Goal: Book appointment/travel/reservation

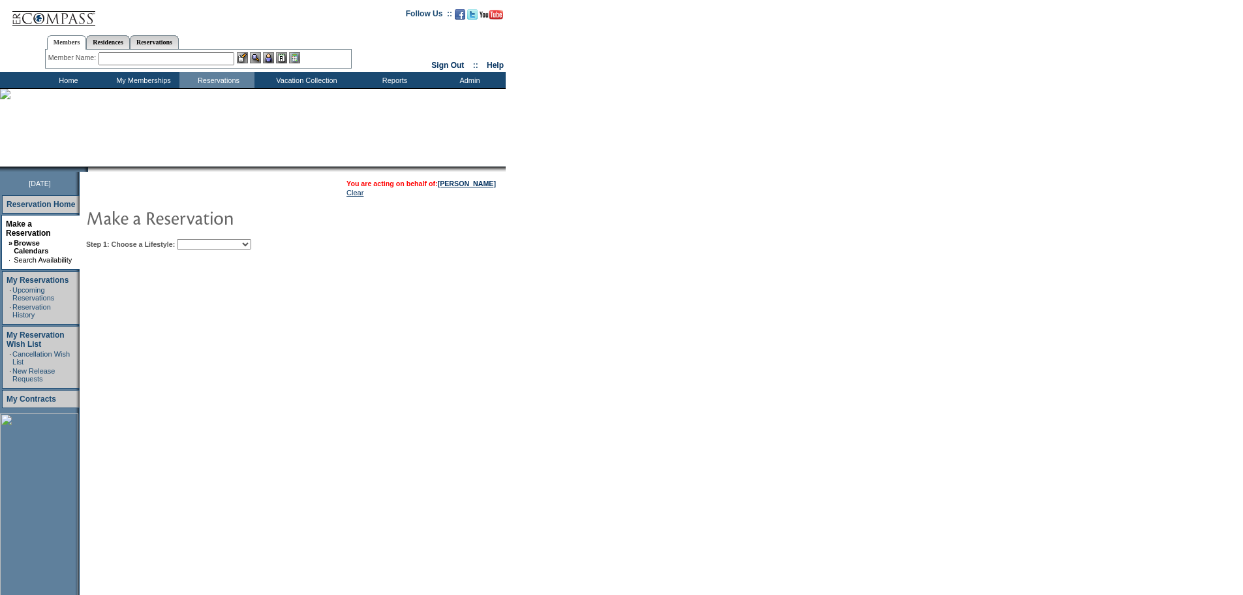
click at [251, 247] on select "Beach Leisure Metropolitan Mountain OIAL for Adventure OIAL for Couples OIAL fo…" at bounding box center [214, 244] width 74 height 10
select select "Leisure"
click at [199, 240] on select "Beach Leisure Metropolitan Mountain OIAL for Adventure OIAL for Couples OIAL fo…" at bounding box center [214, 244] width 74 height 10
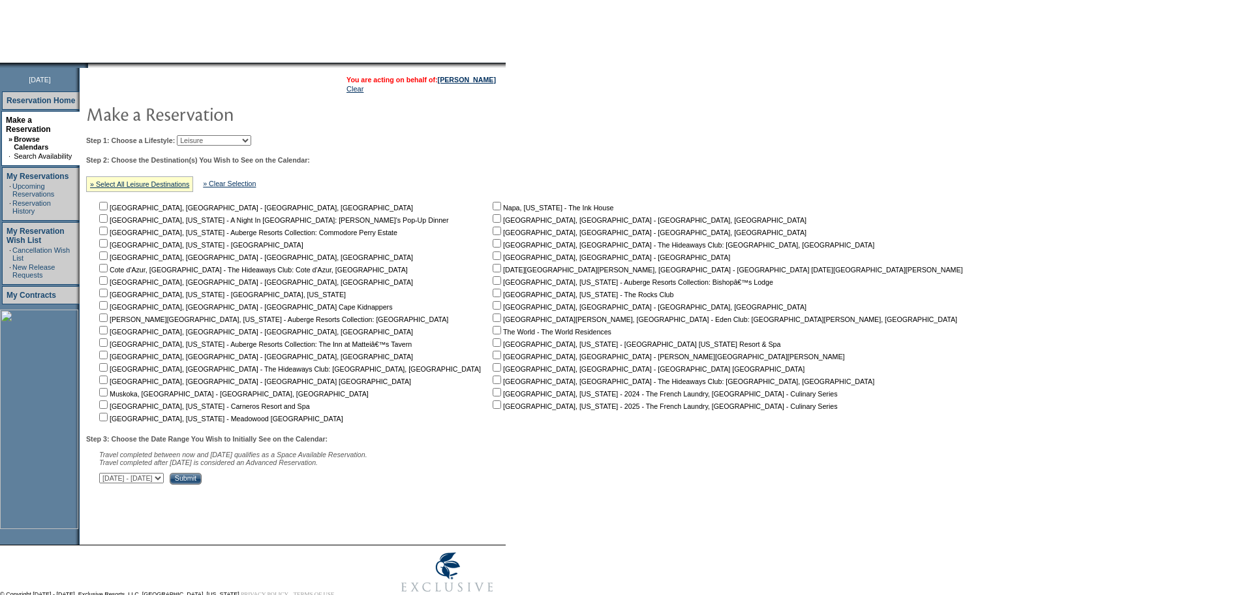
scroll to position [117, 0]
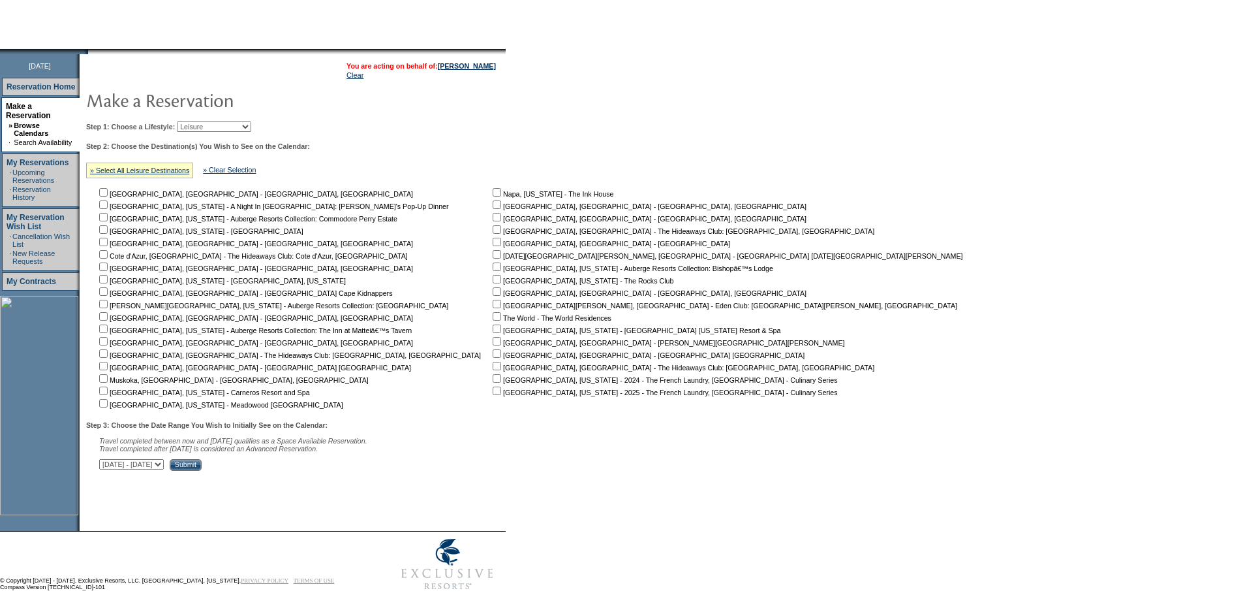
click at [108, 343] on input "checkbox" at bounding box center [103, 341] width 8 height 8
checkbox input "true"
click at [493, 345] on input "checkbox" at bounding box center [497, 341] width 8 height 8
checkbox input "true"
click at [164, 469] on select "September 2, 2025 - October 17, 2025 October 18, 2025 - December 1, 2025 Decemb…" at bounding box center [131, 464] width 65 height 10
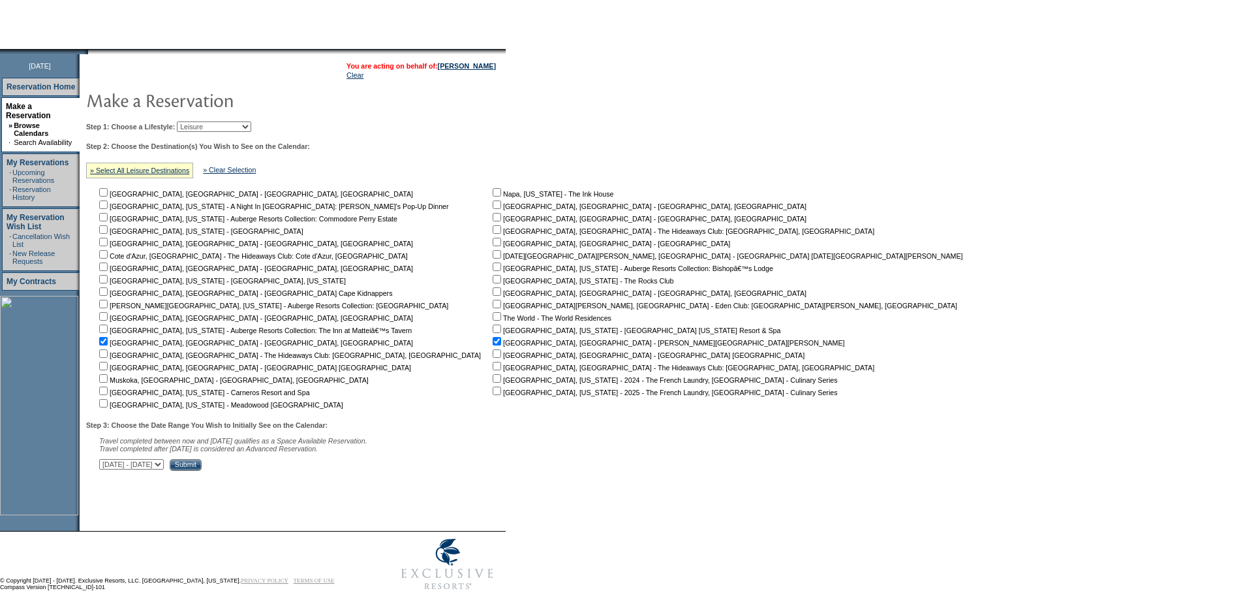
select select "4/16/2026|5/30/2026"
click at [106, 465] on select "September 2, 2025 - October 17, 2025 October 18, 2025 - December 1, 2025 Decemb…" at bounding box center [131, 464] width 65 height 10
click at [202, 471] on input "Submit" at bounding box center [186, 465] width 32 height 12
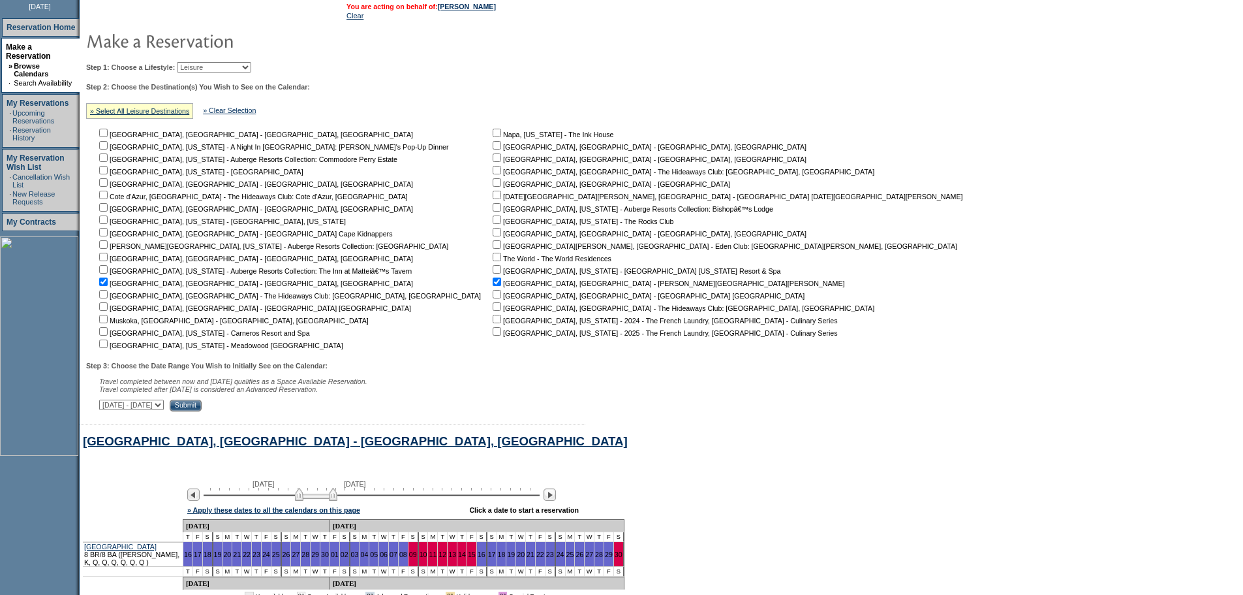
scroll to position [176, 0]
click at [108, 323] on input "checkbox" at bounding box center [103, 319] width 8 height 8
checkbox input "true"
click at [202, 412] on input "Submit" at bounding box center [186, 406] width 32 height 12
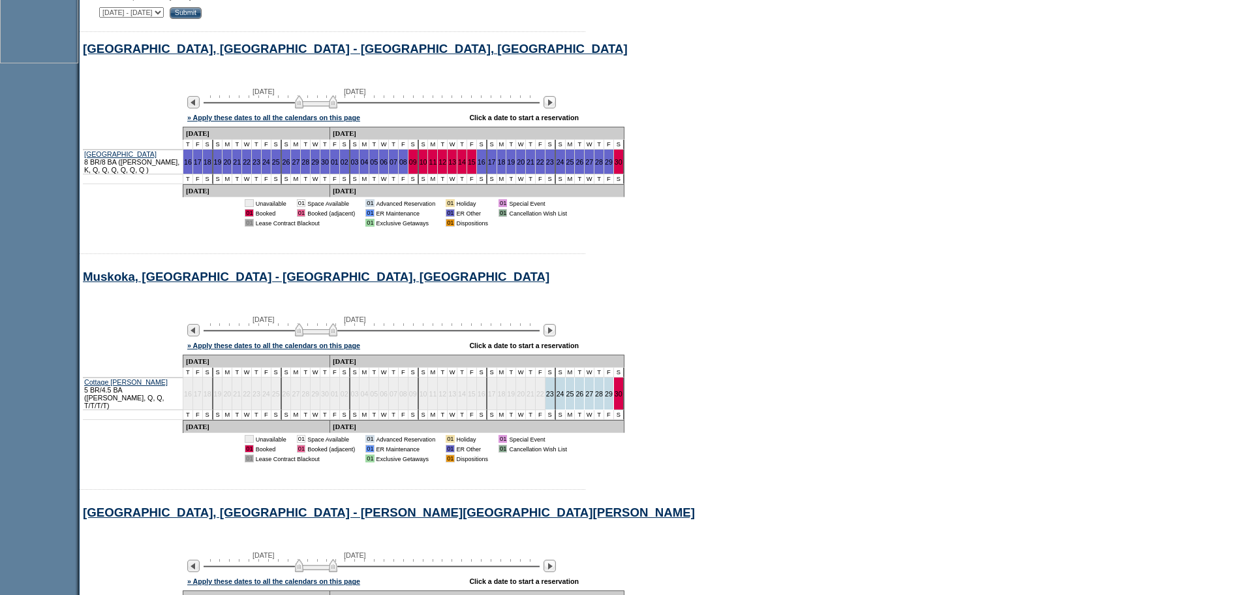
scroll to position [618, 0]
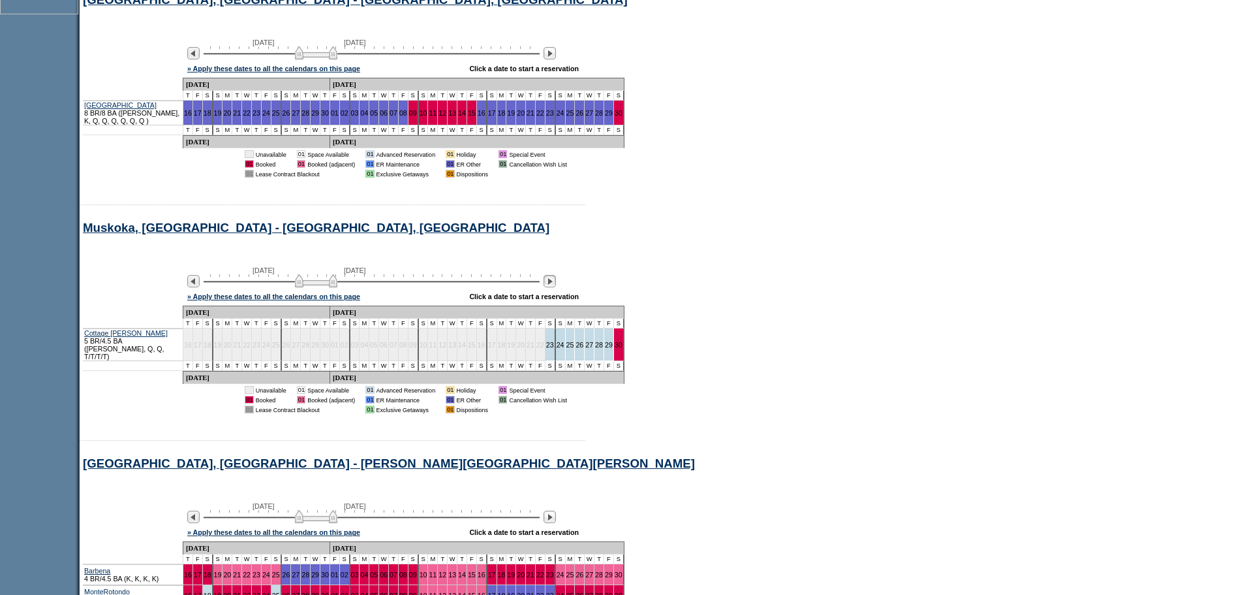
click at [552, 287] on img at bounding box center [550, 281] width 12 height 12
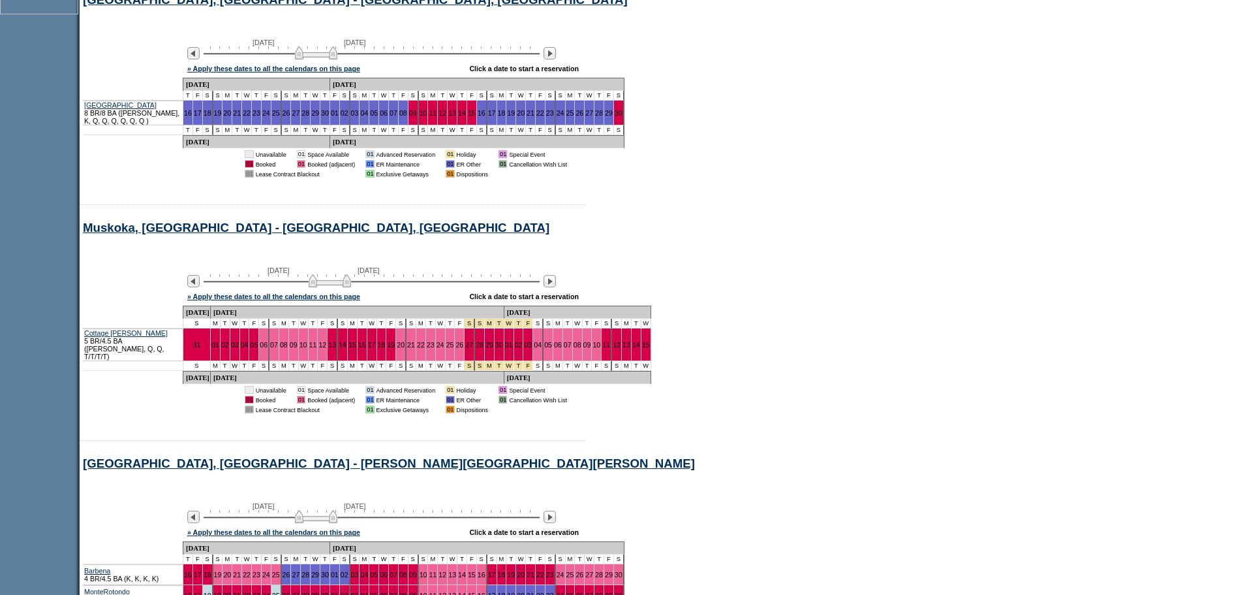
click at [331, 287] on img at bounding box center [330, 280] width 42 height 13
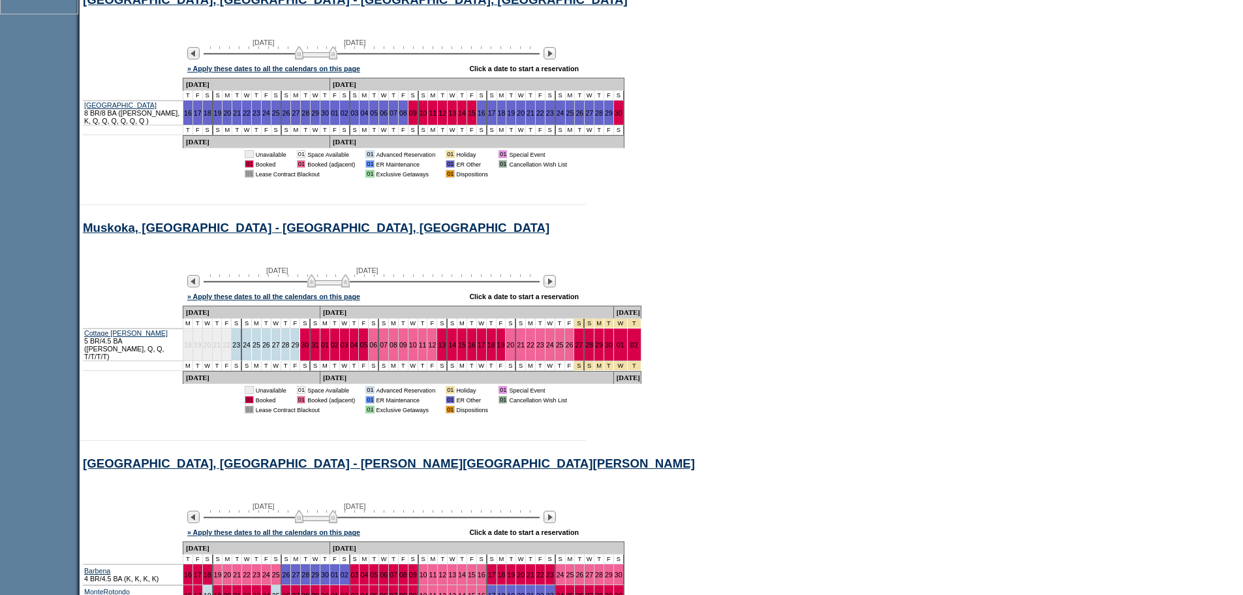
drag, startPoint x: 901, startPoint y: 135, endPoint x: 889, endPoint y: 136, distance: 11.8
click at [901, 135] on form "Follow Us ::" at bounding box center [621, 93] width 1243 height 1422
click at [557, 288] on div at bounding box center [549, 281] width 15 height 14
click at [556, 287] on img at bounding box center [550, 281] width 12 height 12
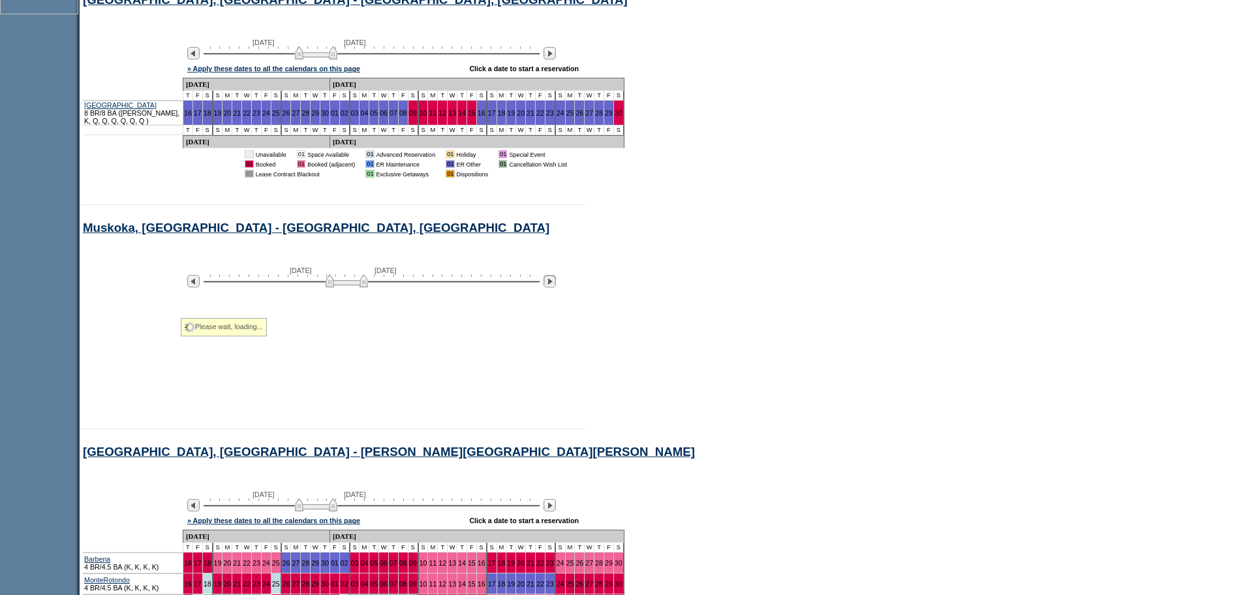
click at [556, 287] on img at bounding box center [550, 281] width 12 height 12
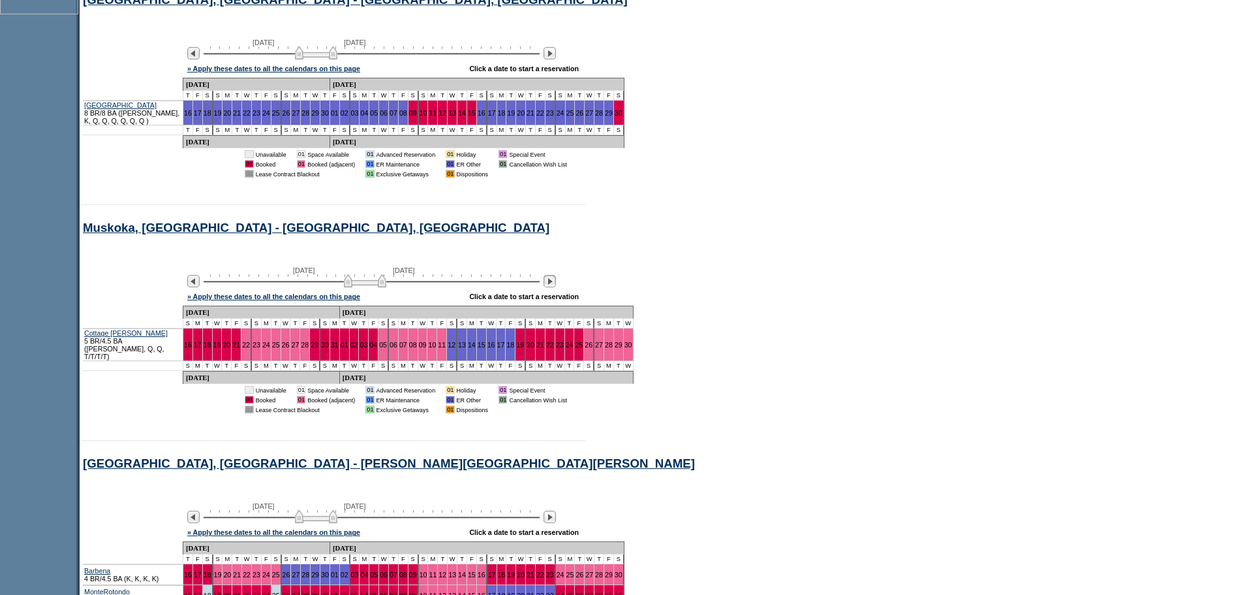
click at [556, 287] on img at bounding box center [550, 281] width 12 height 12
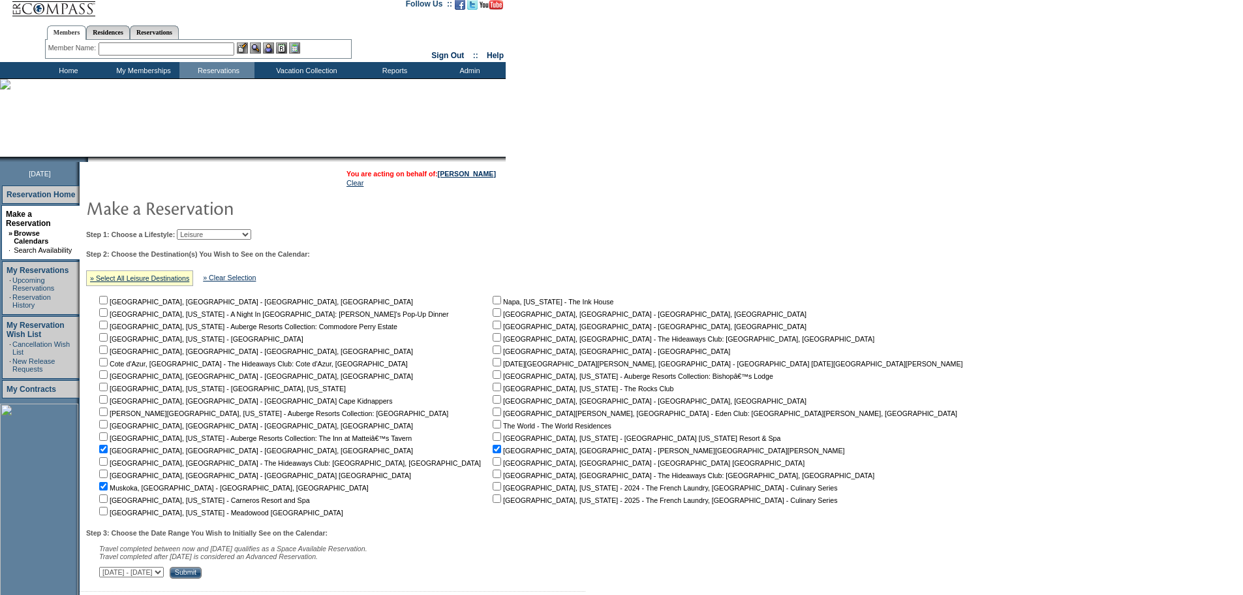
scroll to position [0, 0]
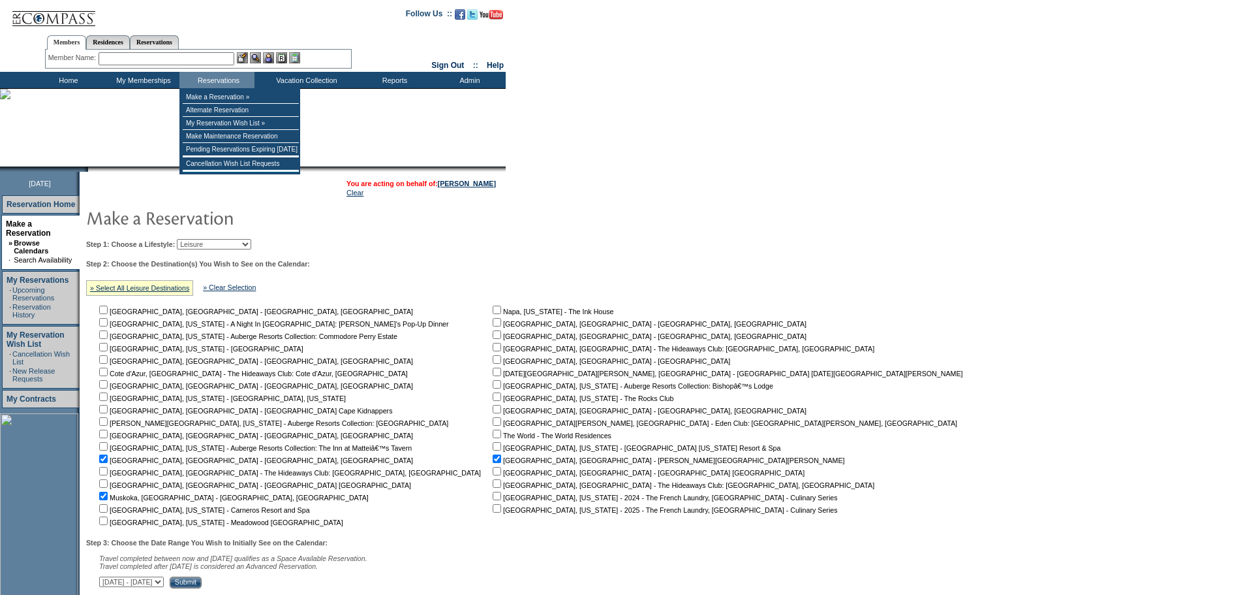
click at [181, 59] on input "text" at bounding box center [167, 58] width 136 height 13
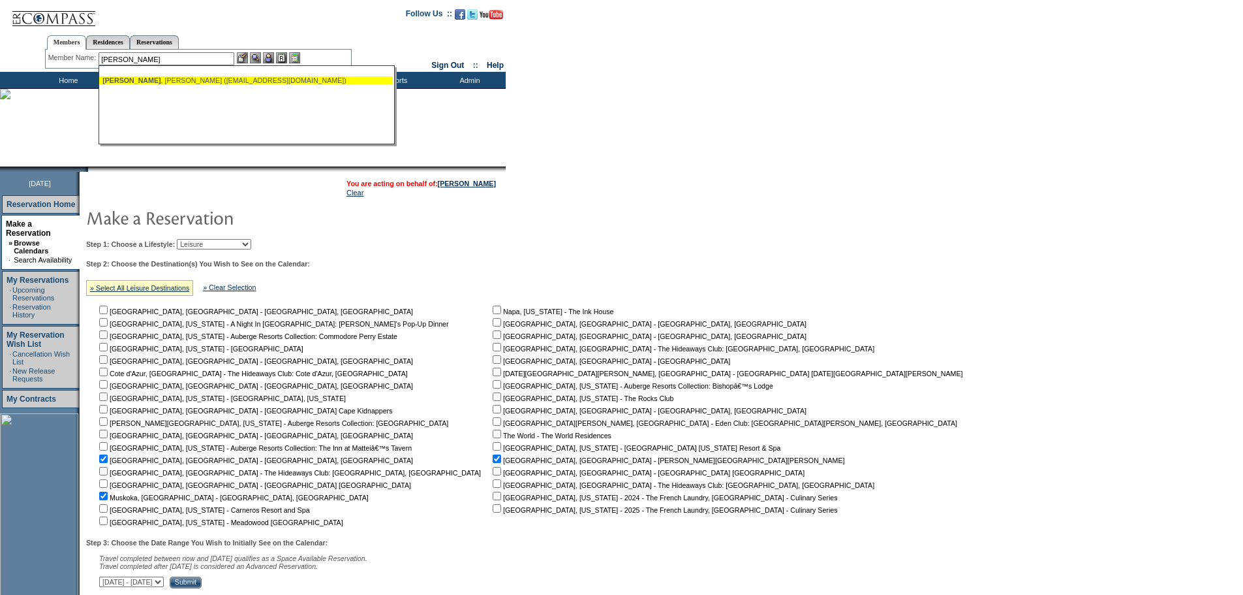
click at [166, 79] on div "Oliveri , David (djomd@djomd.com)" at bounding box center [245, 80] width 287 height 8
type input "Oliveri, David (djomd@djomd.com)"
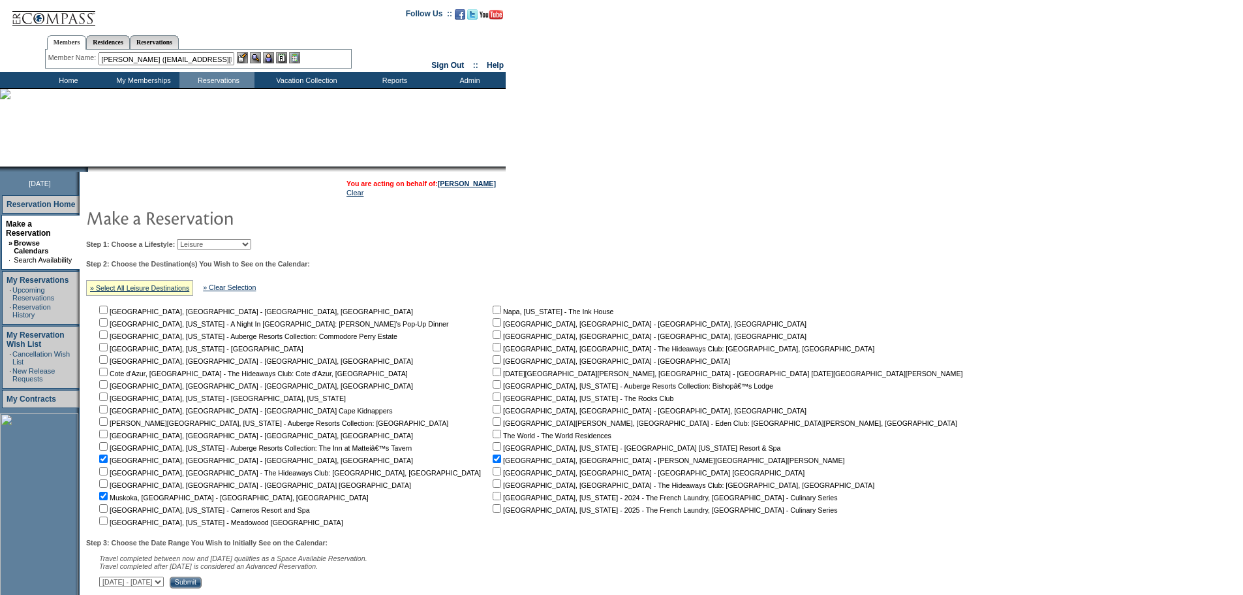
click at [270, 58] on img at bounding box center [268, 57] width 11 height 11
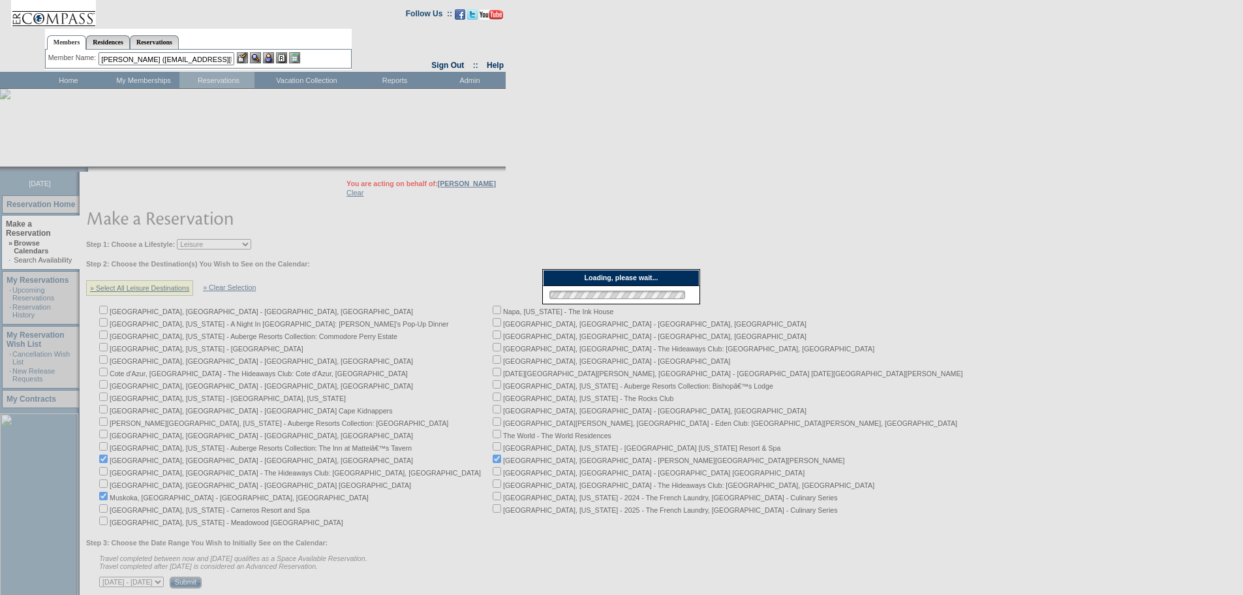
click at [260, 56] on img at bounding box center [255, 57] width 11 height 11
